Goal: Task Accomplishment & Management: Manage account settings

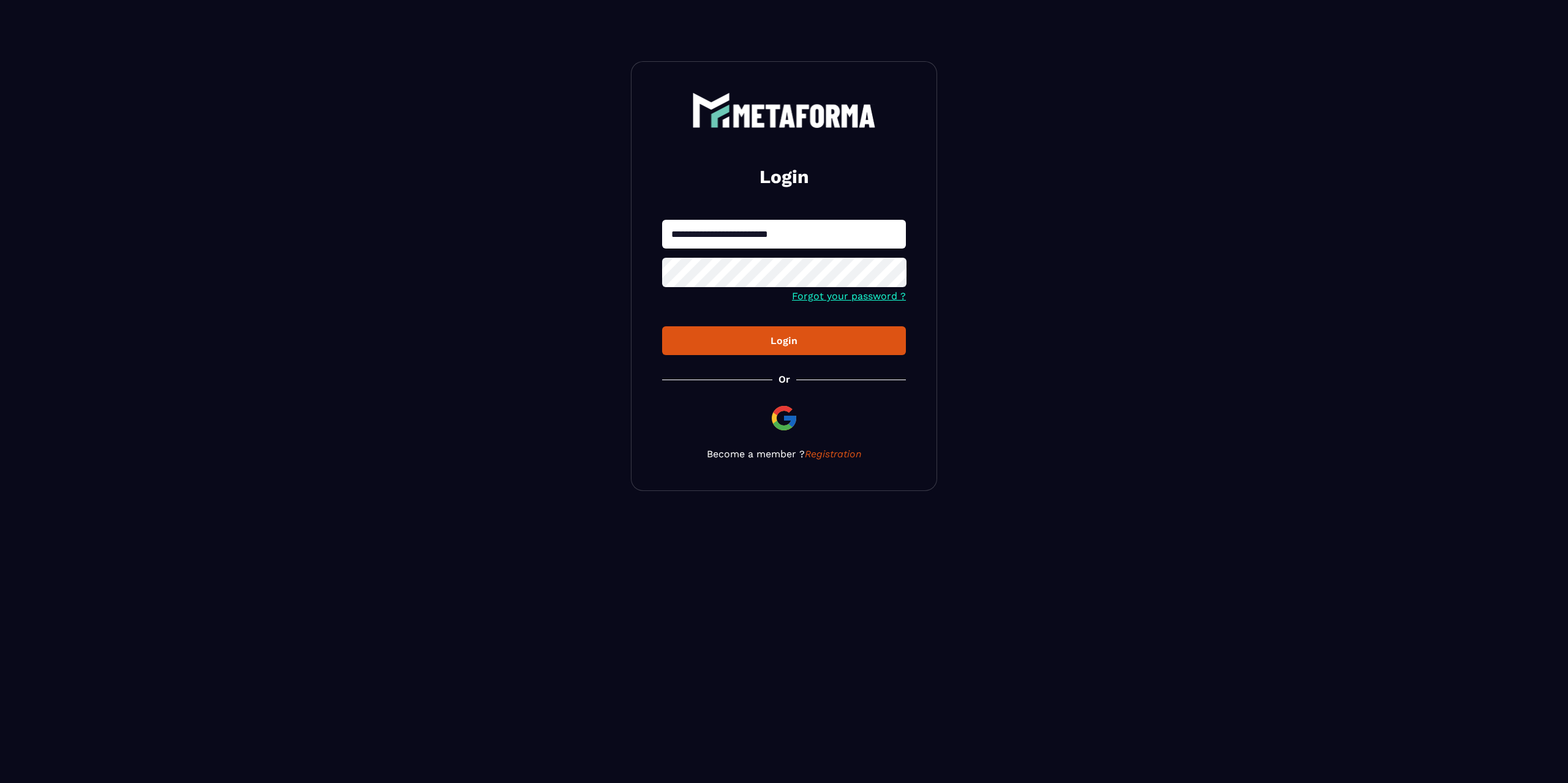
click at [809, 237] on input "**********" at bounding box center [784, 234] width 244 height 29
type input "**********"
click at [834, 348] on button "Login" at bounding box center [784, 341] width 244 height 29
